Goal: Task Accomplishment & Management: Use online tool/utility

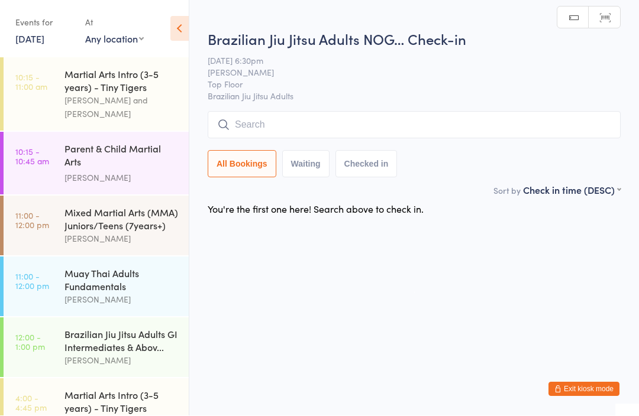
scroll to position [373, 0]
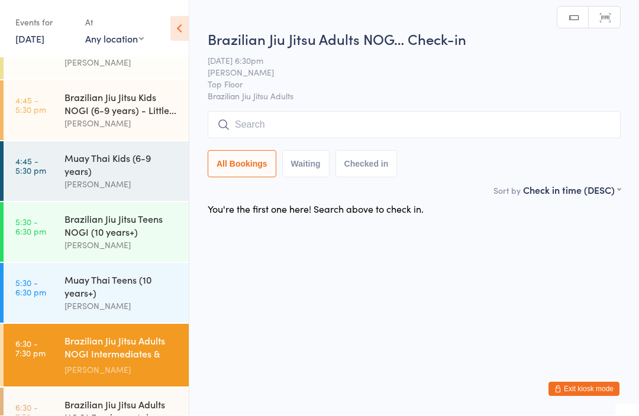
click at [405, 127] on input "search" at bounding box center [414, 125] width 413 height 27
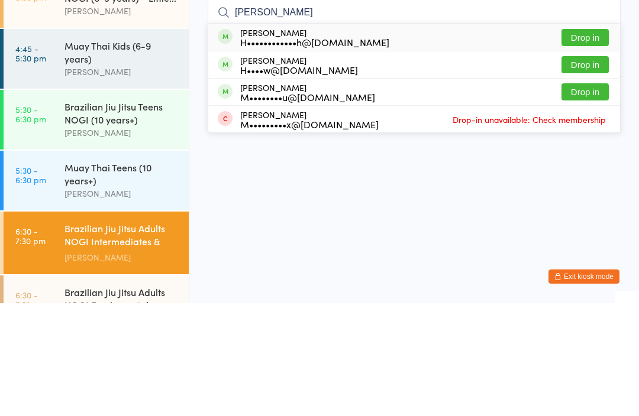
type input "[PERSON_NAME]"
click at [593, 169] on button "Drop in" at bounding box center [584, 177] width 47 height 17
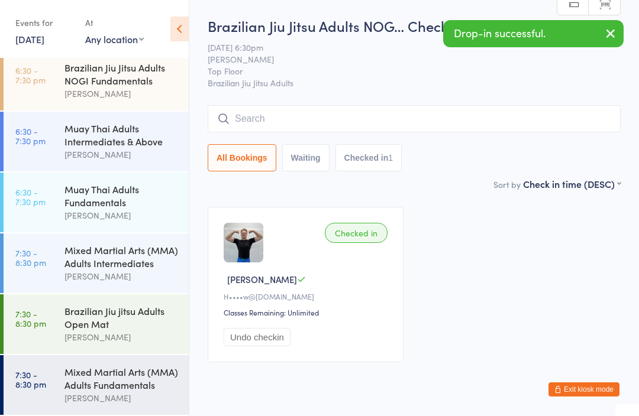
scroll to position [718, 0]
click at [123, 325] on div "Brazilian Jiu jitsu Adults Open Mat" at bounding box center [121, 318] width 114 height 26
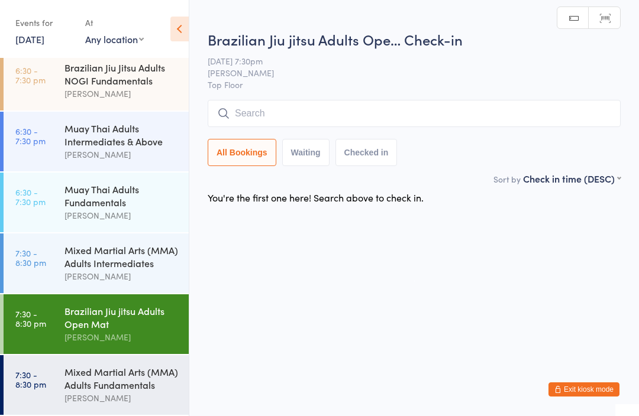
click at [391, 109] on input "search" at bounding box center [414, 113] width 413 height 27
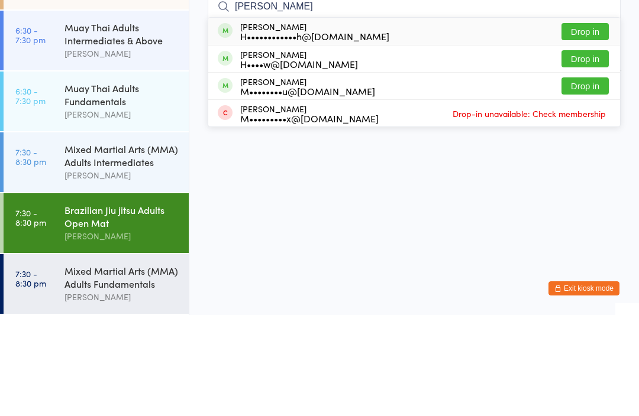
type input "[PERSON_NAME]"
click at [590, 151] on button "Drop in" at bounding box center [584, 159] width 47 height 17
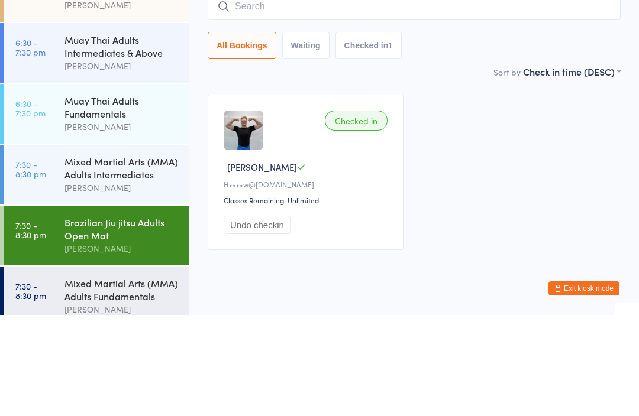
scroll to position [700, 0]
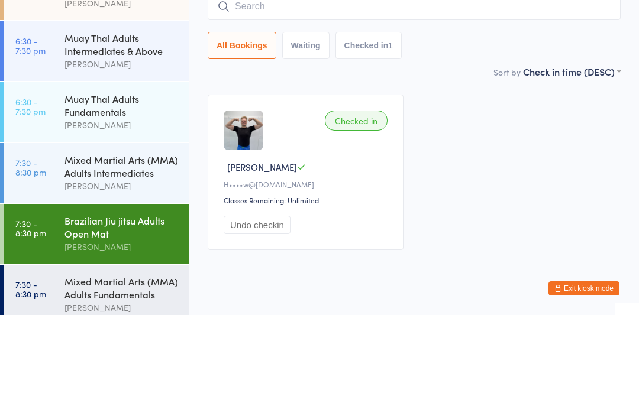
click at [113, 193] on div "Muay Thai Adults Fundamentals" at bounding box center [121, 206] width 114 height 26
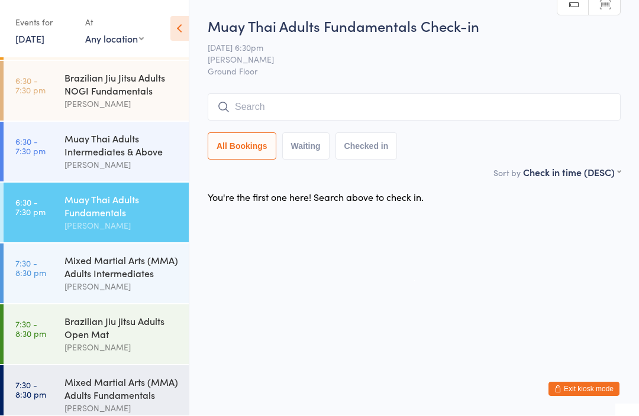
click at [448, 108] on input "search" at bounding box center [414, 107] width 413 height 27
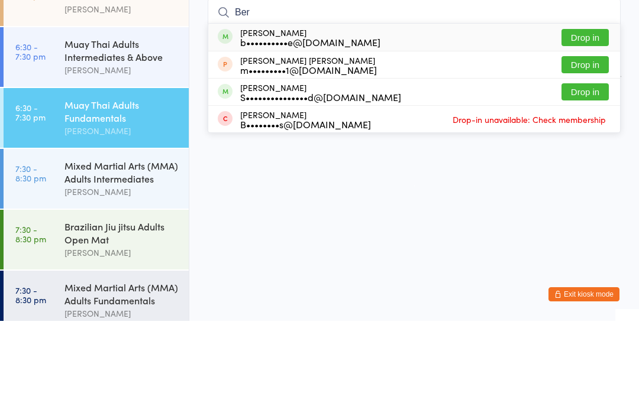
type input "Ber"
click at [443, 119] on div "[PERSON_NAME] b••••••••••e@[DOMAIN_NAME] Drop in" at bounding box center [414, 132] width 412 height 27
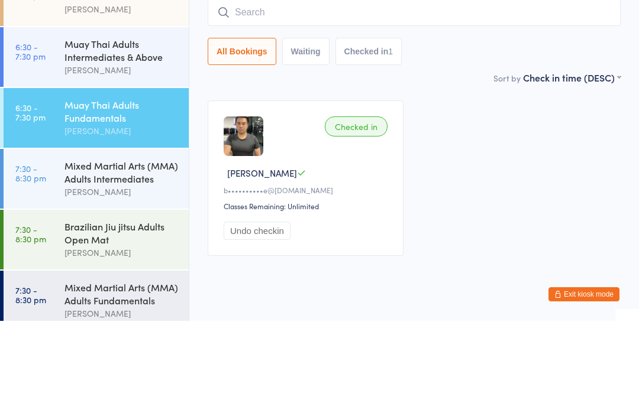
click at [544, 185] on div "Checked in [PERSON_NAME] b••••••••••e@[DOMAIN_NAME] Classes Remaining: Unlimite…" at bounding box center [414, 273] width 434 height 177
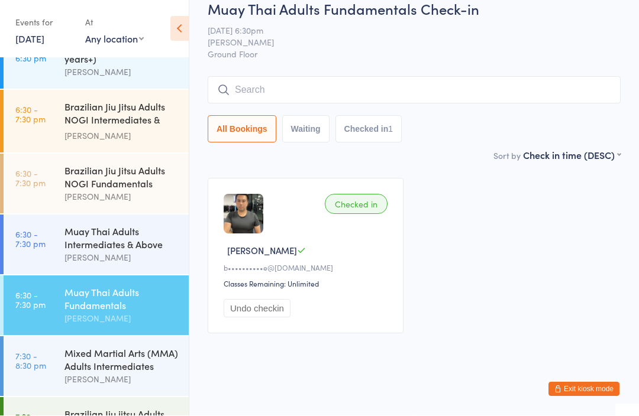
scroll to position [603, 0]
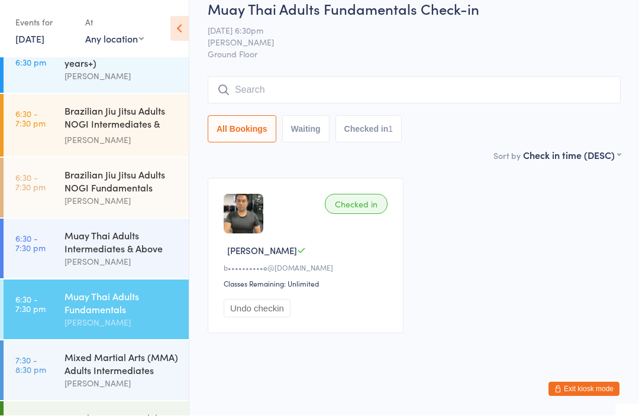
click at [93, 125] on div "Brazilian Jiu Jitsu Adults NOGI Intermediates & Ab..." at bounding box center [121, 119] width 114 height 29
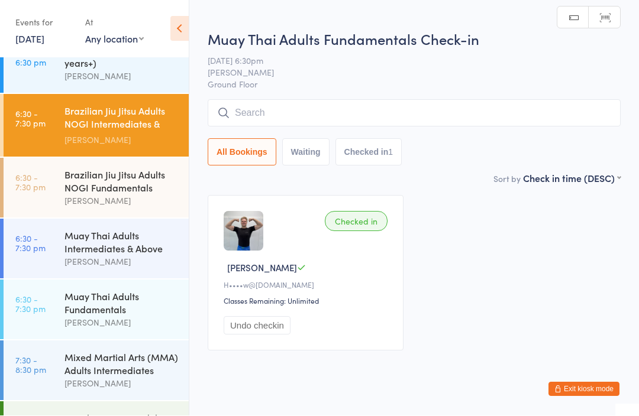
scroll to position [1, 0]
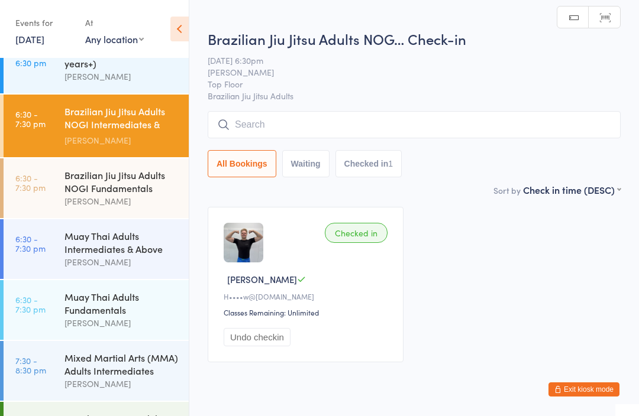
click at [247, 119] on input "search" at bounding box center [414, 124] width 413 height 27
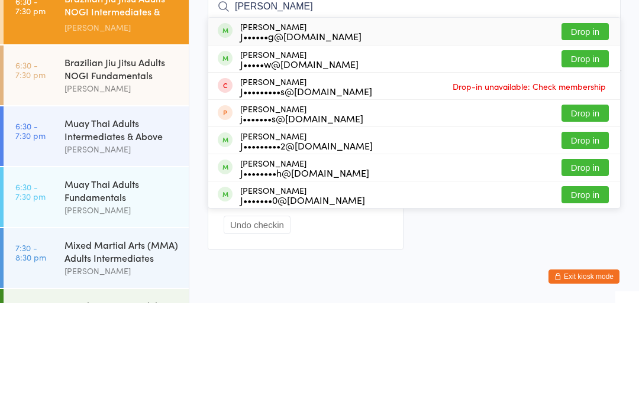
type input "[PERSON_NAME]"
click at [260, 144] on div "J••••••g@[DOMAIN_NAME]" at bounding box center [300, 148] width 121 height 9
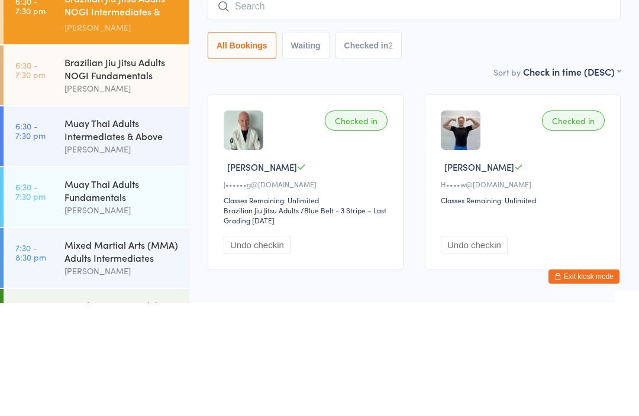
scroll to position [65, 0]
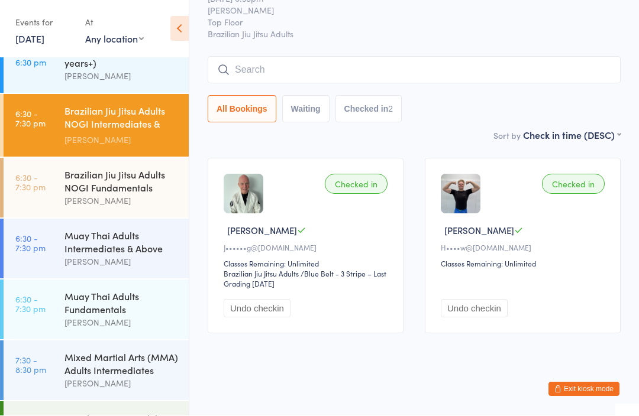
click at [128, 236] on div "Muay Thai Adults Intermediates & Above" at bounding box center [121, 243] width 114 height 26
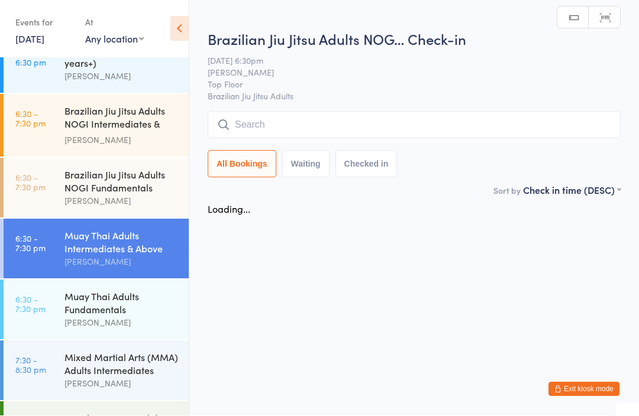
scroll to position [1, 0]
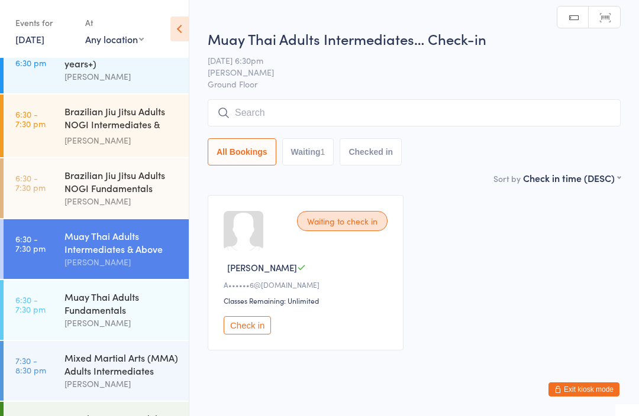
click at [419, 115] on input "search" at bounding box center [414, 112] width 413 height 27
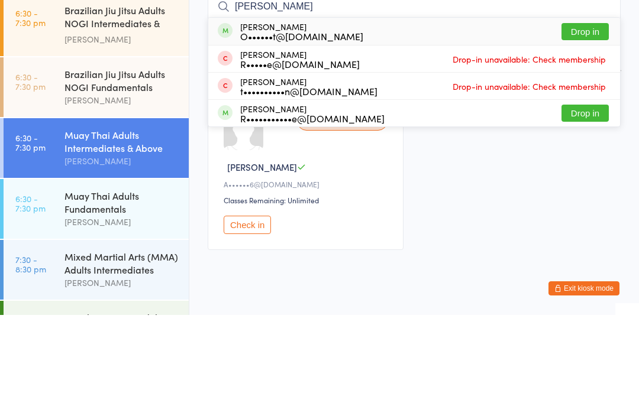
type input "[PERSON_NAME]"
click at [586, 124] on button "Drop in" at bounding box center [584, 132] width 47 height 17
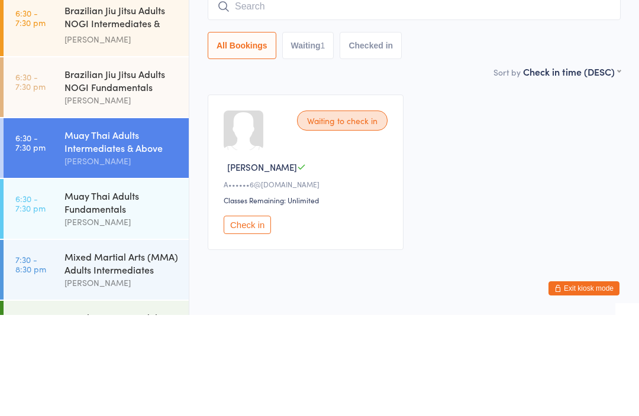
scroll to position [32, 0]
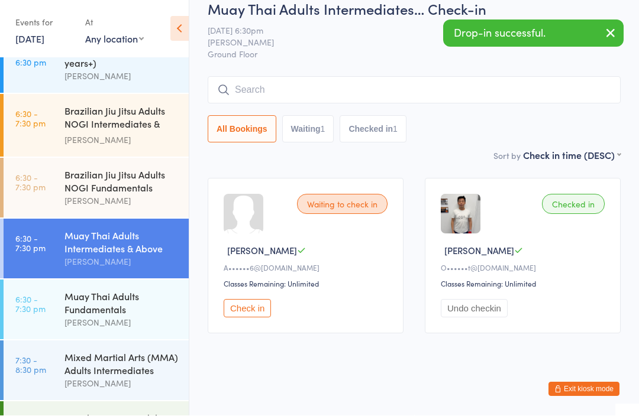
click at [108, 308] on div "Muay Thai Adults Fundamentals" at bounding box center [121, 303] width 114 height 26
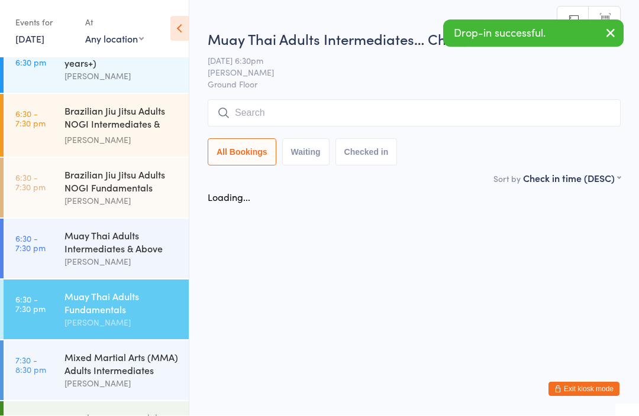
scroll to position [1, 0]
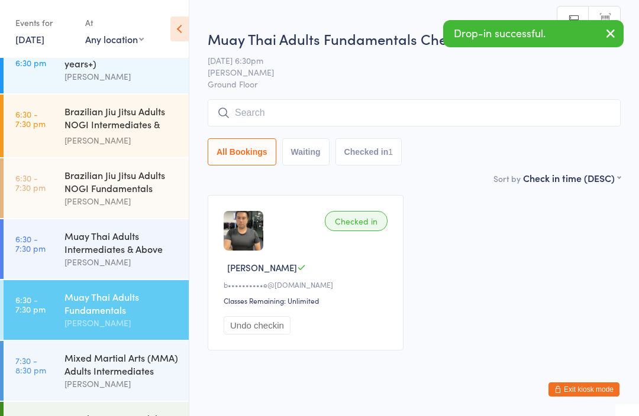
click at [113, 376] on div "Mixed Martial Arts (MMA) Adults Intermediates" at bounding box center [121, 364] width 114 height 26
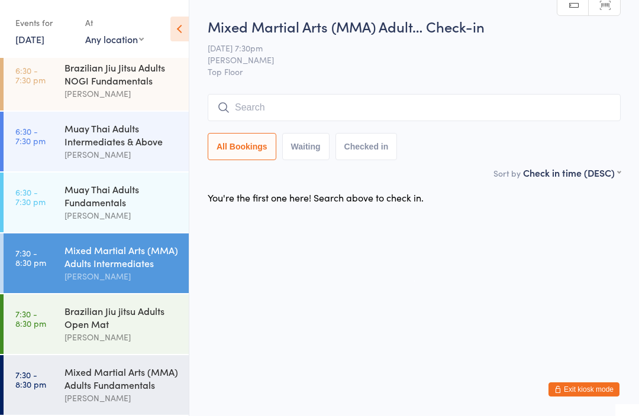
scroll to position [718, 0]
click at [105, 324] on div "Brazilian Jiu jitsu Adults Open Mat" at bounding box center [121, 318] width 114 height 26
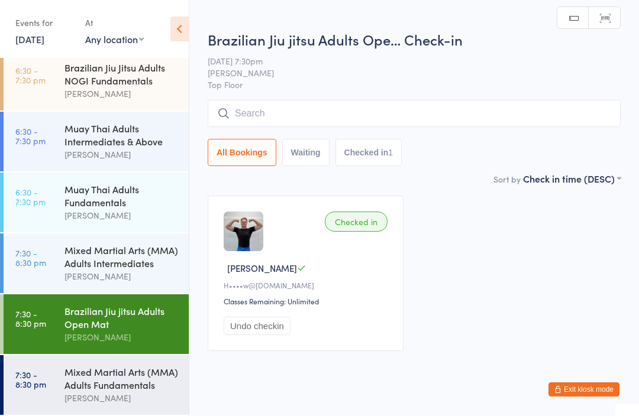
click at [361, 118] on input "search" at bounding box center [414, 113] width 413 height 27
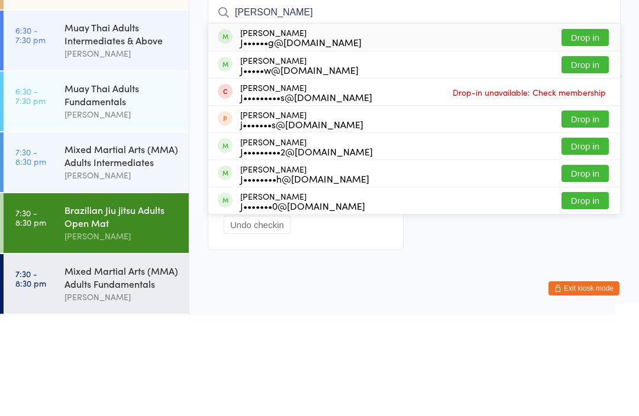
type input "[PERSON_NAME]"
click at [277, 166] on div "J•••••w@[DOMAIN_NAME]" at bounding box center [299, 170] width 118 height 9
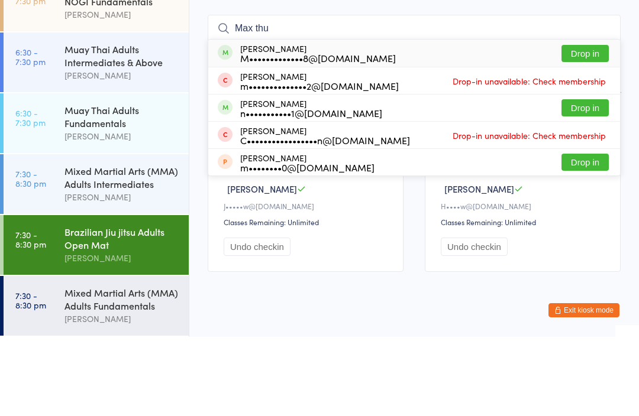
type input "Max thu"
click at [577, 124] on button "Drop in" at bounding box center [584, 132] width 47 height 17
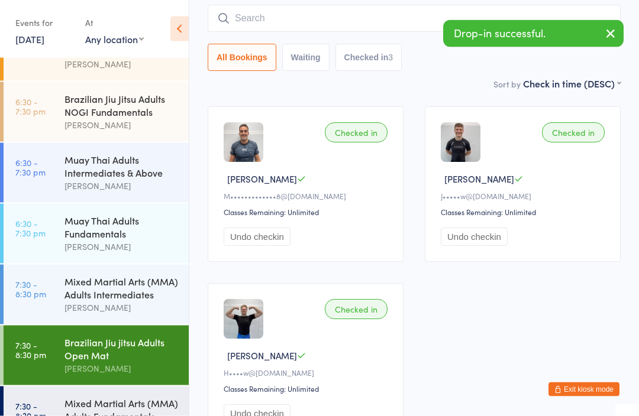
scroll to position [91, 0]
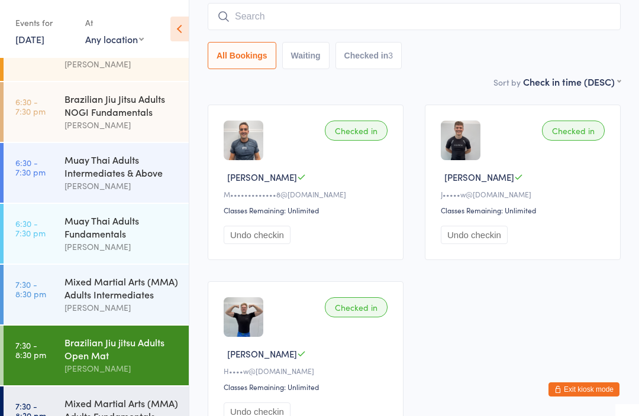
click at [118, 173] on div "Muay Thai Adults Intermediates & Above" at bounding box center [121, 166] width 114 height 26
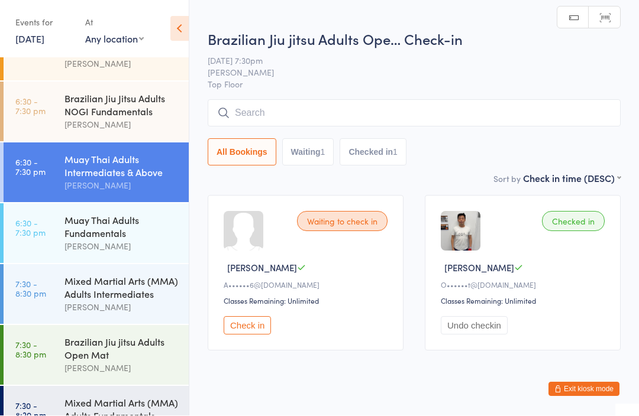
scroll to position [1, 0]
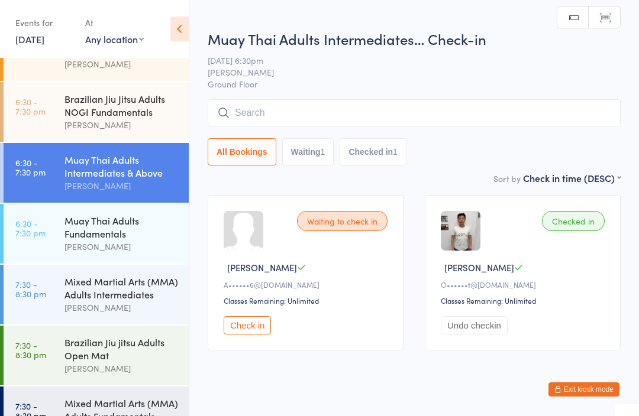
click at [152, 104] on div "Brazilian Jiu Jitsu Adults NOGI Fundamentals" at bounding box center [121, 105] width 114 height 26
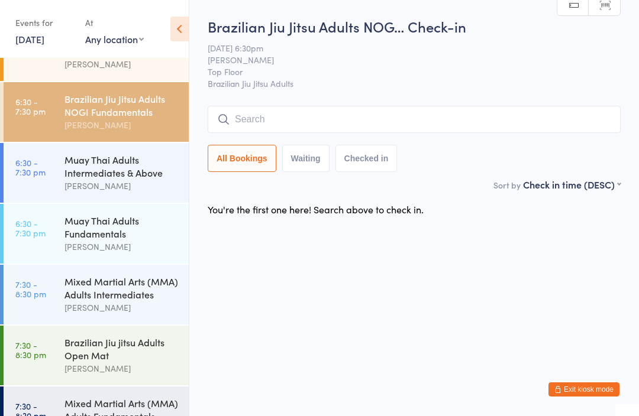
click at [444, 119] on input "search" at bounding box center [414, 119] width 413 height 27
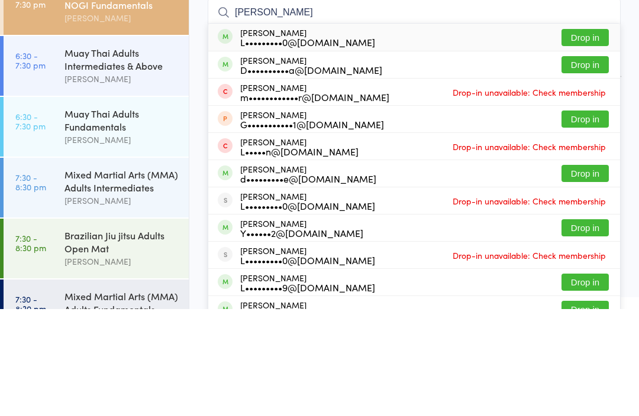
type input "[PERSON_NAME]"
click at [597, 136] on button "Drop in" at bounding box center [584, 144] width 47 height 17
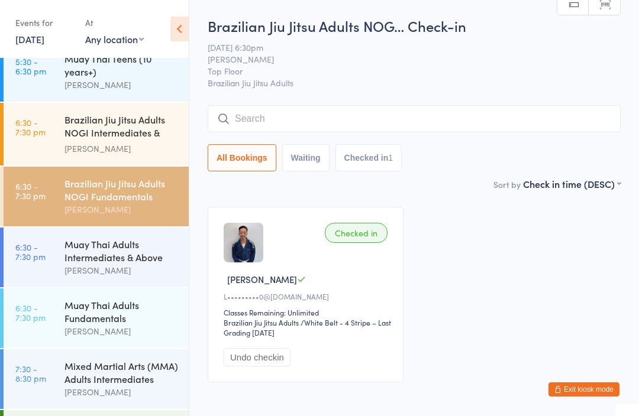
scroll to position [592, 0]
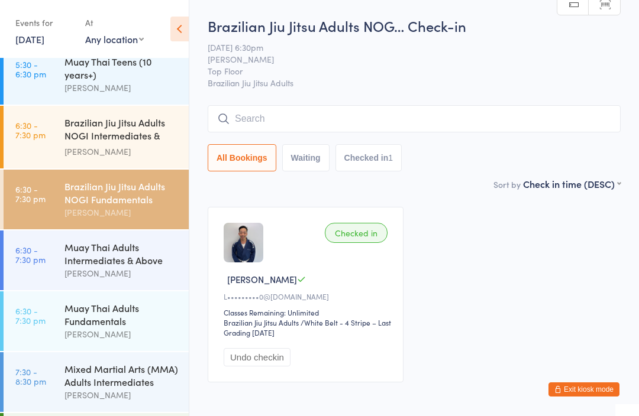
click at [101, 127] on div "Brazilian Jiu Jitsu Adults NOGI Intermediates & Ab..." at bounding box center [121, 130] width 114 height 29
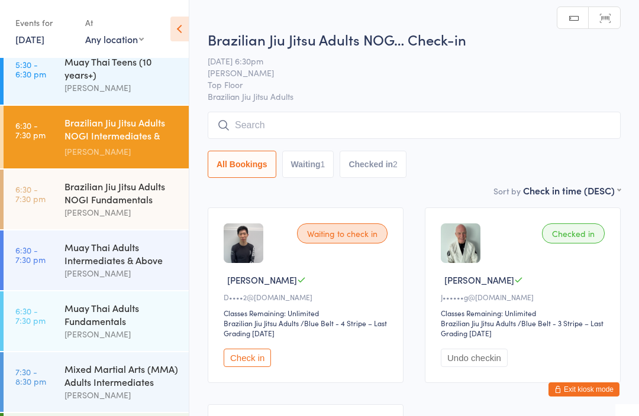
click at [260, 127] on input "search" at bounding box center [414, 125] width 413 height 27
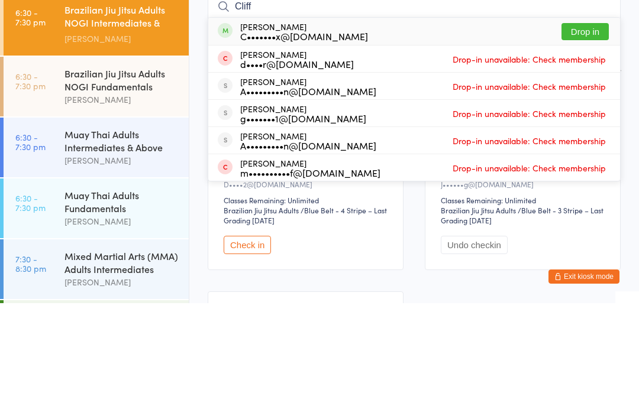
type input "Cliff"
click at [592, 136] on button "Drop in" at bounding box center [584, 144] width 47 height 17
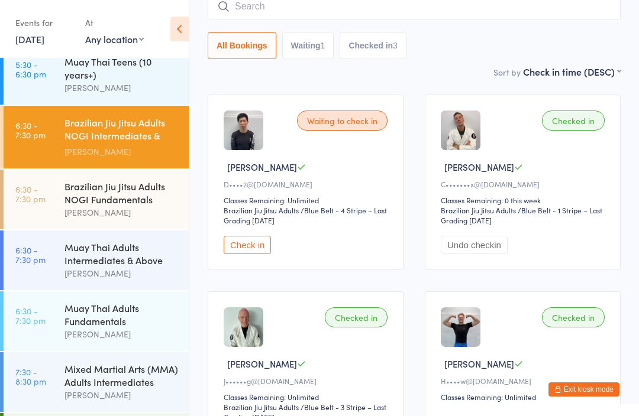
click at [140, 322] on div "Muay Thai Adults Fundamentals" at bounding box center [121, 315] width 114 height 26
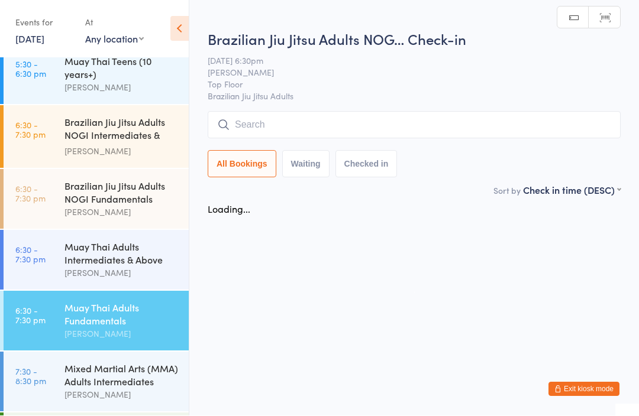
scroll to position [1, 0]
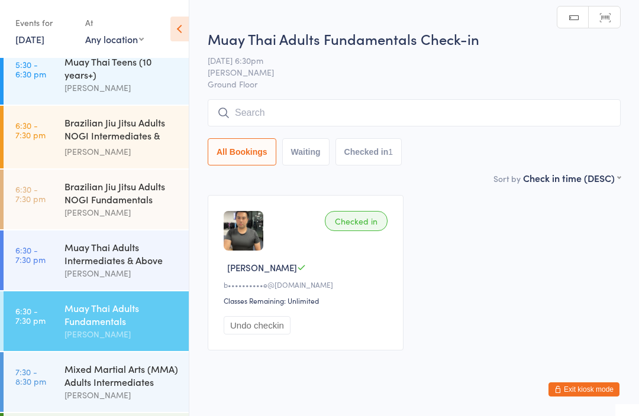
click at [366, 119] on input "search" at bounding box center [414, 112] width 413 height 27
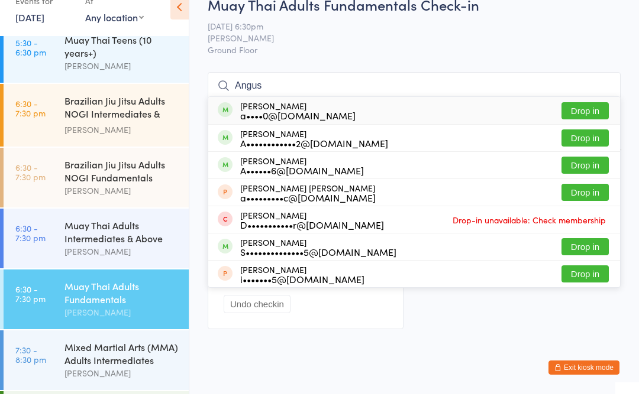
type input "Angus"
click at [595, 151] on button "Drop in" at bounding box center [584, 159] width 47 height 17
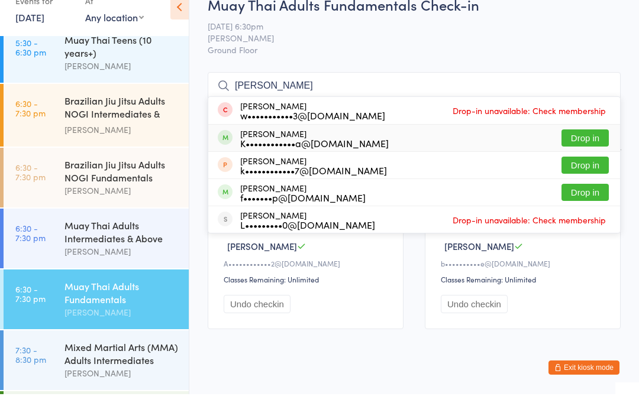
type input "[PERSON_NAME]"
click at [371, 147] on div "[PERSON_NAME] K••••••••••••a@[DOMAIN_NAME] Drop in" at bounding box center [414, 160] width 412 height 27
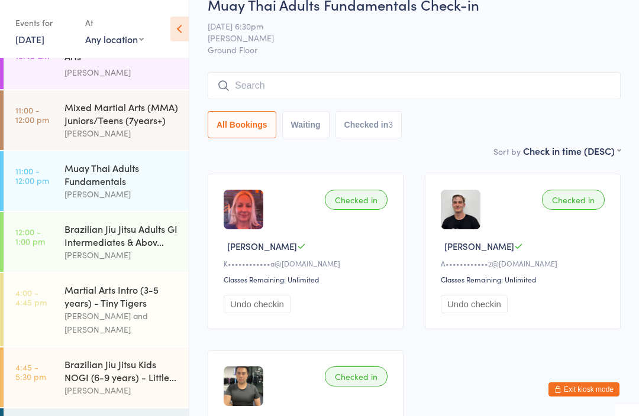
scroll to position [108, 0]
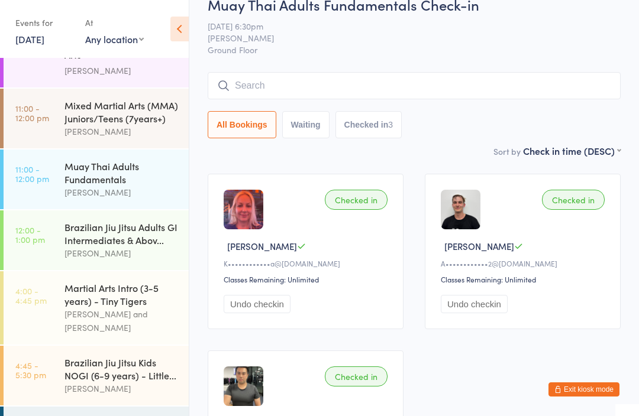
click at [138, 169] on div "Muay Thai Adults Fundamentals" at bounding box center [121, 173] width 114 height 26
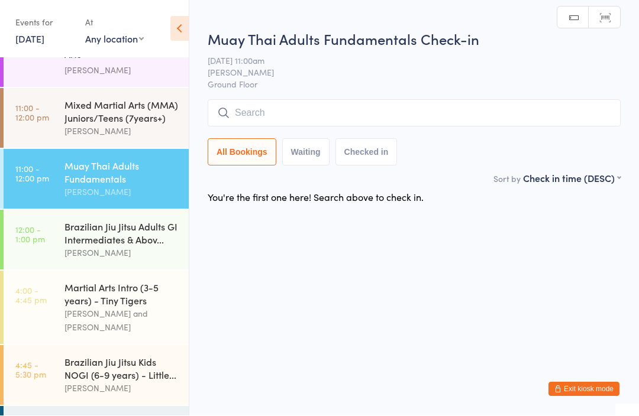
click at [360, 113] on input "search" at bounding box center [414, 113] width 413 height 27
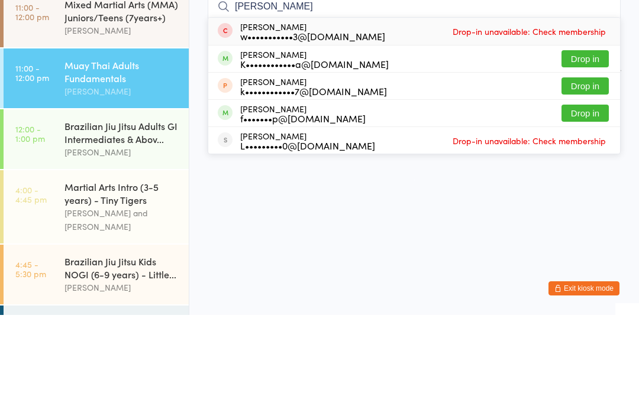
type input "[PERSON_NAME]"
click at [344, 160] on div "K••••••••••••a@[DOMAIN_NAME]" at bounding box center [314, 164] width 148 height 9
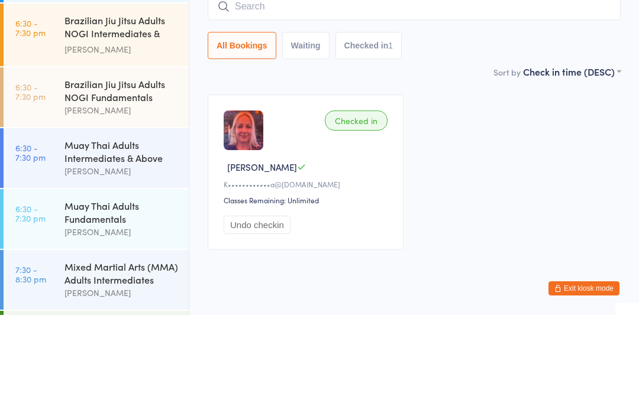
scroll to position [595, 0]
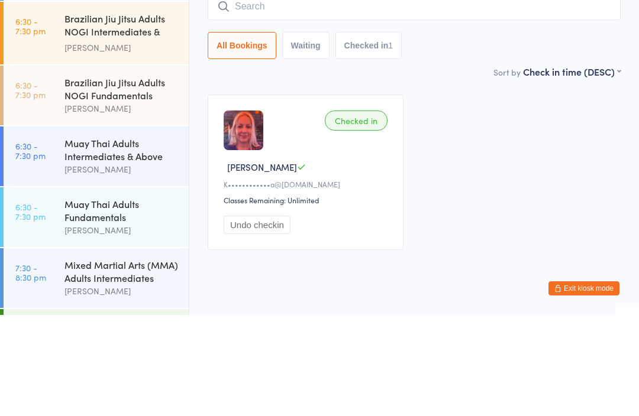
click at [167, 113] on div "Brazilian Jiu Jitsu Adults NOGI Intermediates & Ab..." at bounding box center [121, 127] width 114 height 29
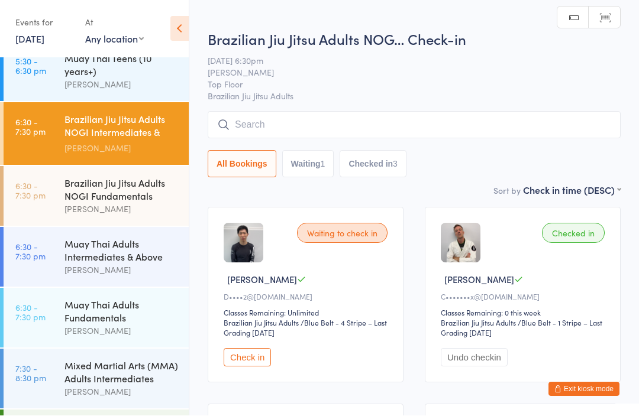
scroll to position [1, 0]
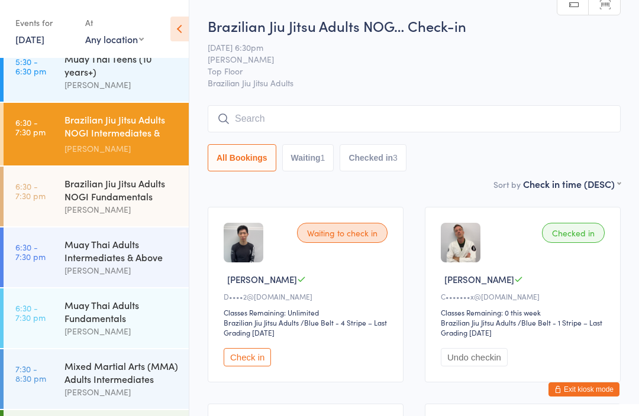
click at [440, 95] on div "Brazilian Jiu Jitsu Adults NOG… Check-in [DATE] 6:30pm [PERSON_NAME] Top Floor …" at bounding box center [414, 97] width 413 height 162
click at [528, 118] on input "search" at bounding box center [414, 118] width 413 height 27
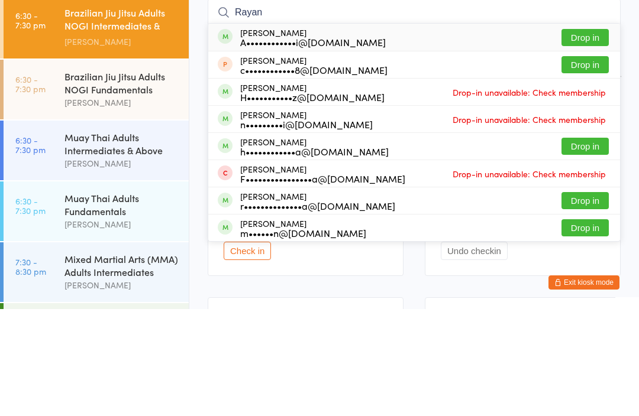
type input "Rayan"
click at [498, 131] on div "[PERSON_NAME] A••••••••••••i@[DOMAIN_NAME] Drop in" at bounding box center [414, 144] width 412 height 27
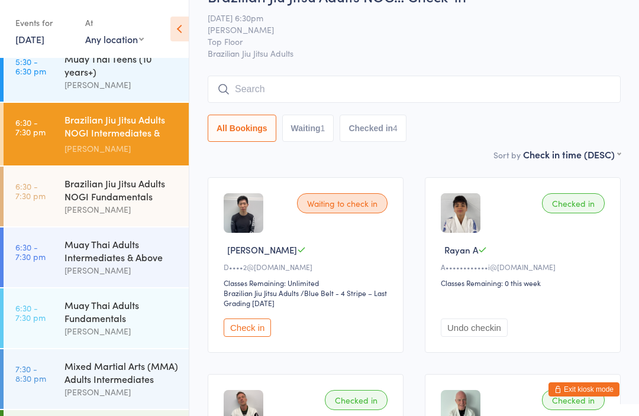
click at [580, 94] on input "search" at bounding box center [414, 89] width 413 height 27
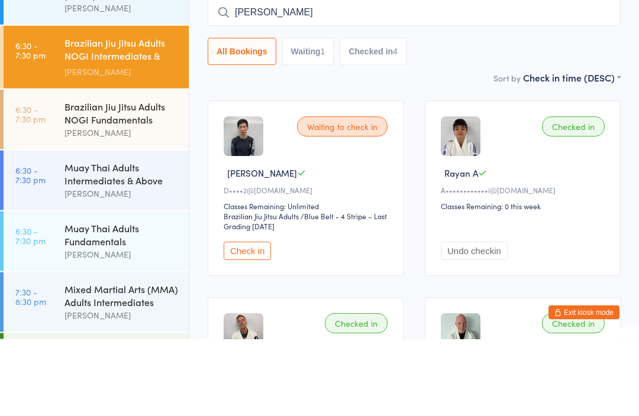
type input "[PERSON_NAME]"
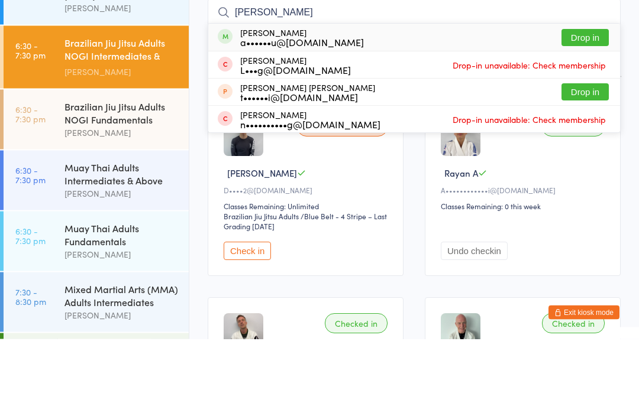
click at [491, 101] on div "[PERSON_NAME] a••••••u@[DOMAIN_NAME] Drop in" at bounding box center [414, 114] width 412 height 27
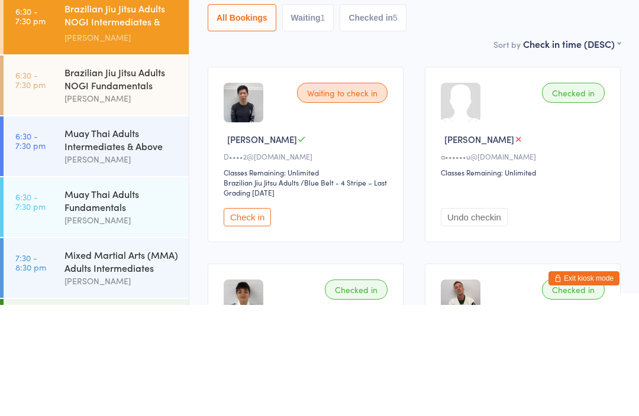
scroll to position [141, 0]
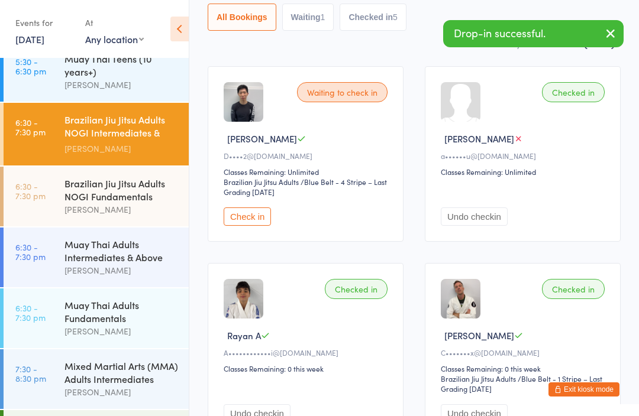
click at [584, 92] on div "Checked in" at bounding box center [573, 92] width 63 height 20
click at [592, 85] on div "Checked in [PERSON_NAME] N a••••••u@[DOMAIN_NAME] Classes Remaining: Unlimited …" at bounding box center [523, 154] width 196 height 176
click at [587, 101] on div "Checked in" at bounding box center [573, 92] width 63 height 20
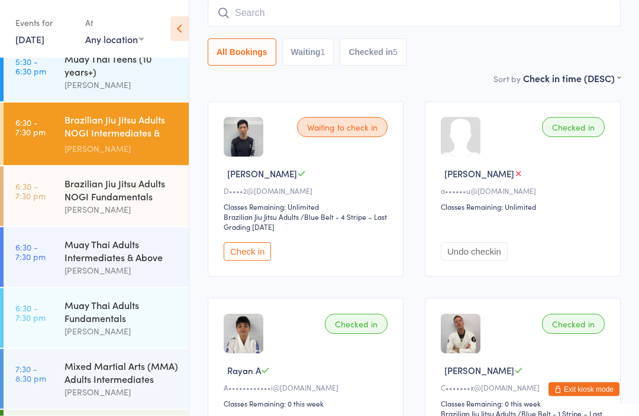
scroll to position [104, 0]
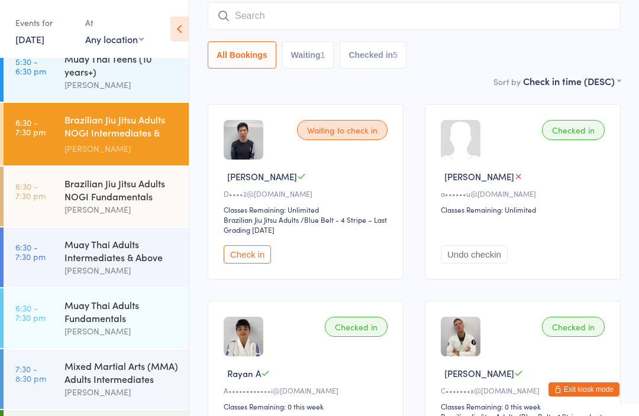
click at [574, 130] on div "Checked in" at bounding box center [573, 130] width 63 height 20
click at [512, 190] on div "Checked in [PERSON_NAME] N a••••••u@[DOMAIN_NAME] Classes Remaining: Unlimited …" at bounding box center [523, 192] width 196 height 176
click at [530, 177] on div "[PERSON_NAME]" at bounding box center [524, 176] width 167 height 12
click at [581, 140] on div "Checked in" at bounding box center [573, 130] width 63 height 20
click at [514, 180] on icon at bounding box center [518, 176] width 9 height 9
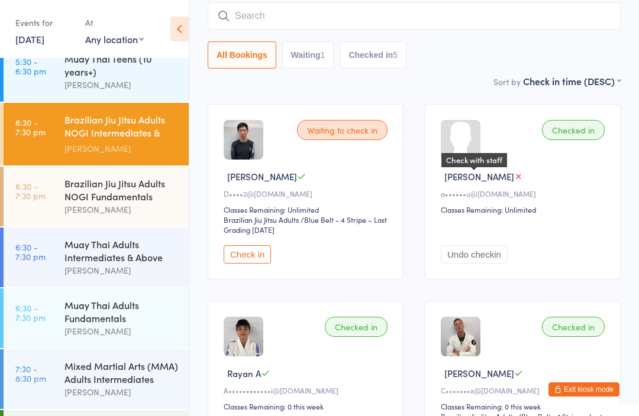
click at [514, 181] on icon at bounding box center [518, 176] width 9 height 9
click at [560, 239] on div "Undo checkin" at bounding box center [524, 244] width 167 height 38
click at [268, 378] on icon at bounding box center [265, 373] width 9 height 9
click at [514, 378] on icon at bounding box center [518, 373] width 9 height 9
click at [529, 250] on div "Undo checkin" at bounding box center [524, 244] width 167 height 38
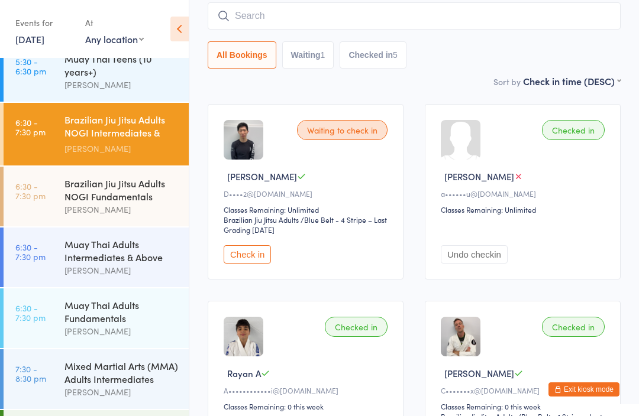
click at [583, 144] on div "Checked in [PERSON_NAME] N a••••••u@[DOMAIN_NAME] Classes Remaining: Unlimited …" at bounding box center [523, 192] width 196 height 176
click at [578, 146] on div "Checked in [PERSON_NAME] N a••••••u@[DOMAIN_NAME] Classes Remaining: Unlimited …" at bounding box center [523, 192] width 196 height 176
click at [580, 147] on div "Checked in [PERSON_NAME] N a••••••u@[DOMAIN_NAME] Classes Remaining: Unlimited …" at bounding box center [523, 192] width 196 height 176
click at [583, 140] on div "Checked in" at bounding box center [573, 130] width 63 height 20
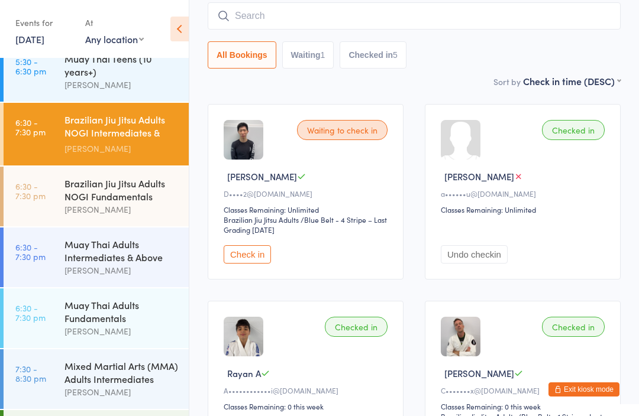
click at [575, 140] on div "Checked in" at bounding box center [573, 130] width 63 height 20
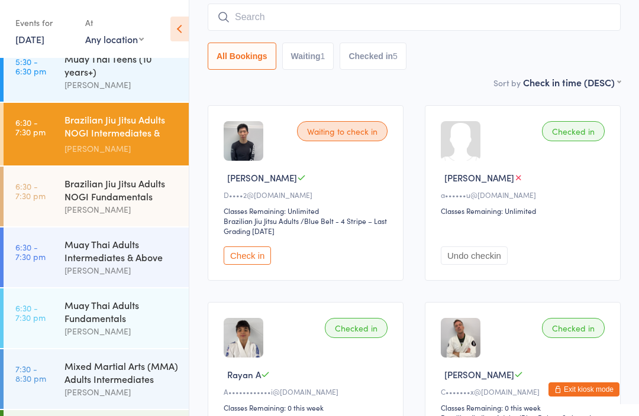
scroll to position [0, 0]
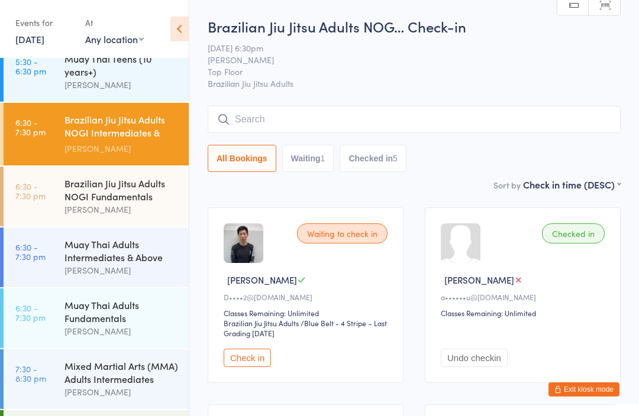
click at [326, 111] on input "search" at bounding box center [414, 119] width 413 height 27
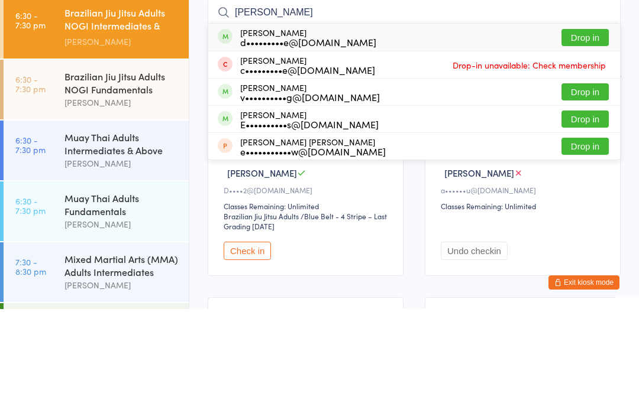
type input "[PERSON_NAME]"
click at [573, 218] on button "Drop in" at bounding box center [584, 226] width 47 height 17
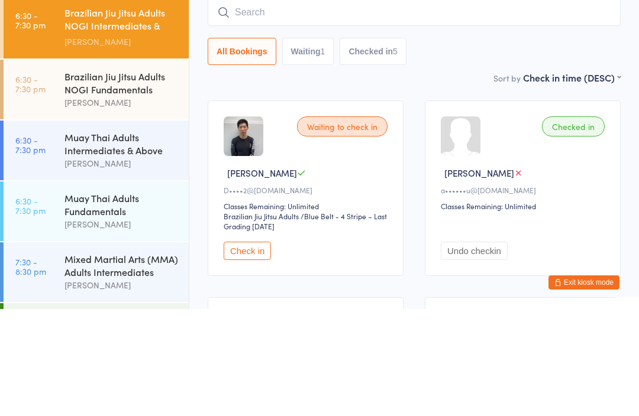
scroll to position [107, 0]
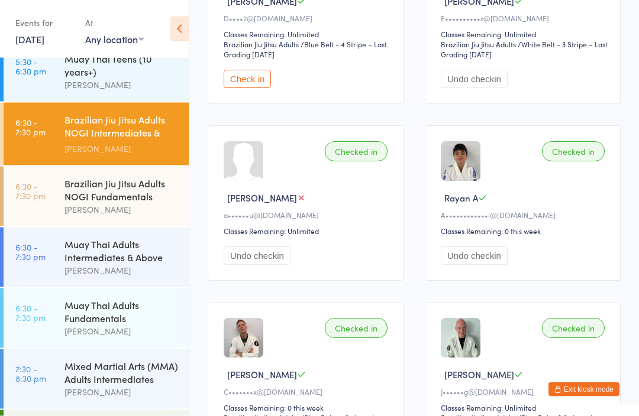
click at [493, 266] on button "Undo checkin" at bounding box center [474, 256] width 67 height 18
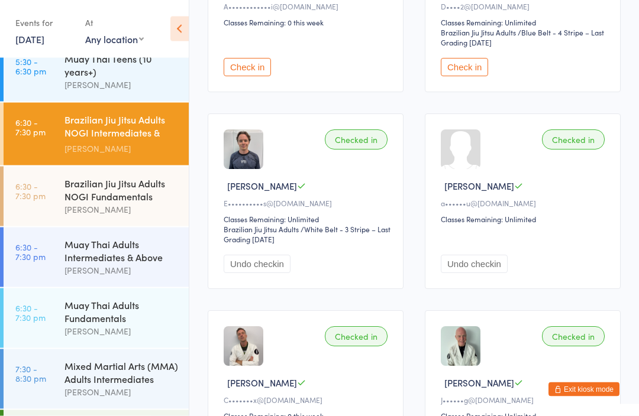
scroll to position [292, 0]
